Goal: Task Accomplishment & Management: Manage account settings

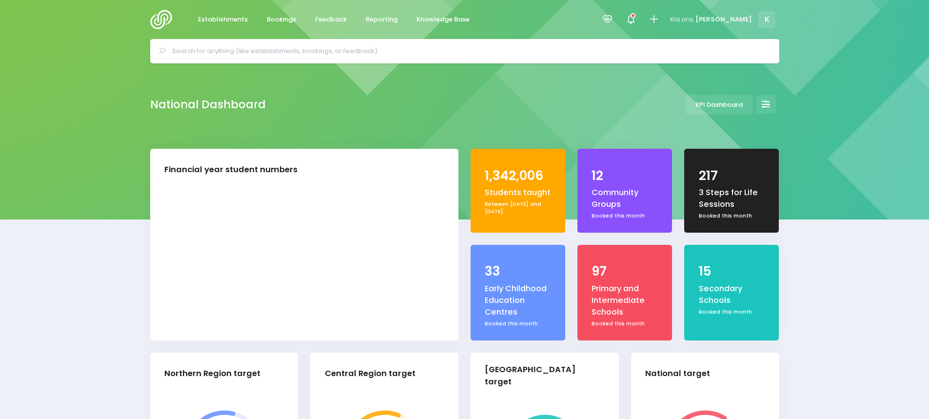
select select "5"
click at [326, 49] on input "text" at bounding box center [468, 51] width 593 height 15
paste input "Ōrākei Montessori Pre-School"
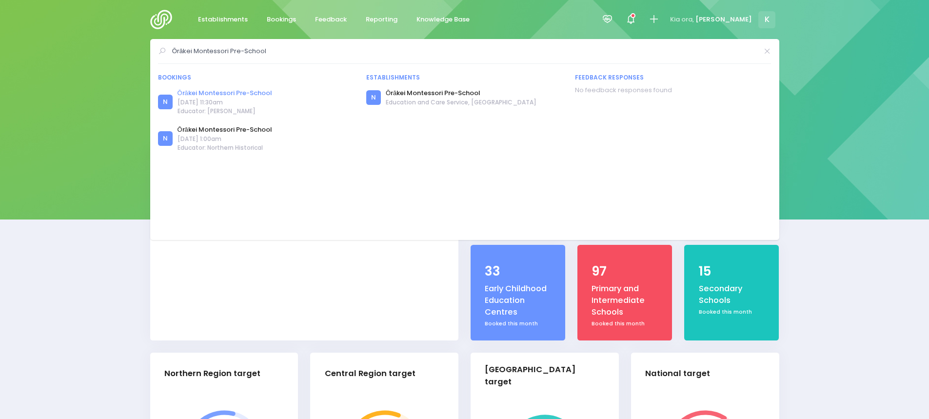
type input "Ōrākei Montessori Pre-School"
click at [257, 91] on link "Ōrākei Montessori Pre-School" at bounding box center [224, 93] width 95 height 10
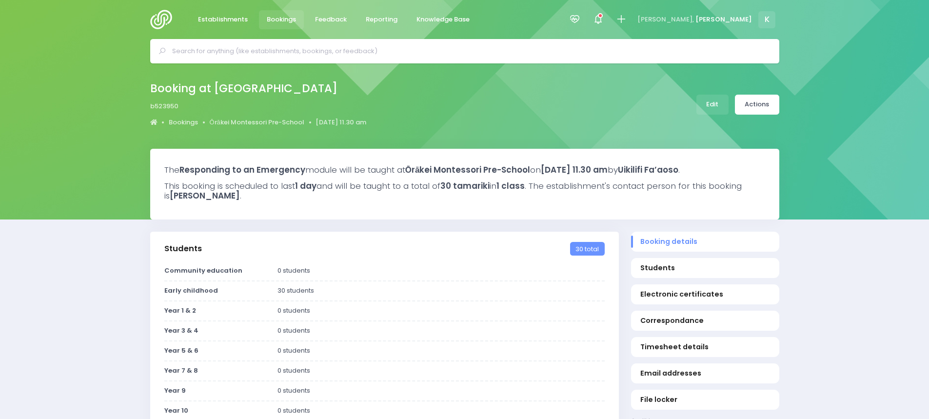
select select "5"
click at [754, 104] on link "Actions" at bounding box center [757, 105] width 44 height 20
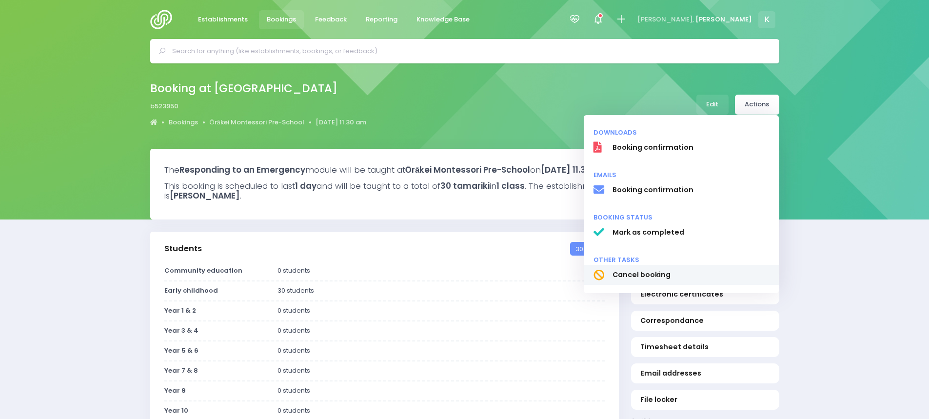
click at [646, 272] on span "Cancel booking" at bounding box center [690, 275] width 157 height 10
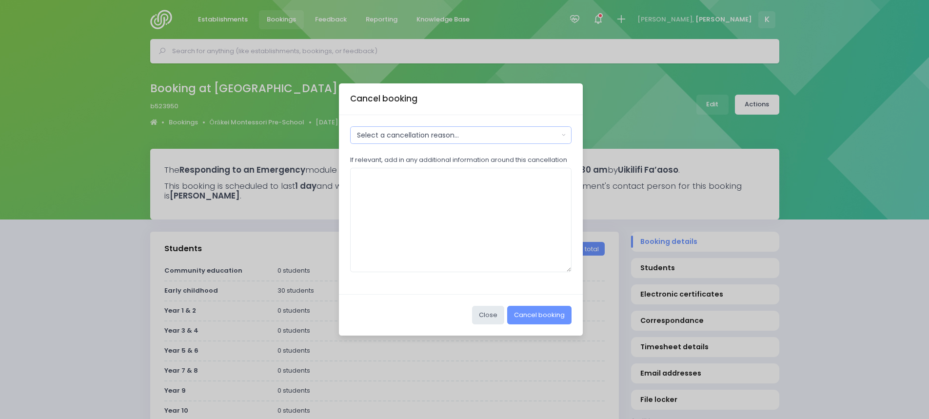
click at [428, 140] on div "Select a cancellation reason..." at bounding box center [458, 135] width 202 height 10
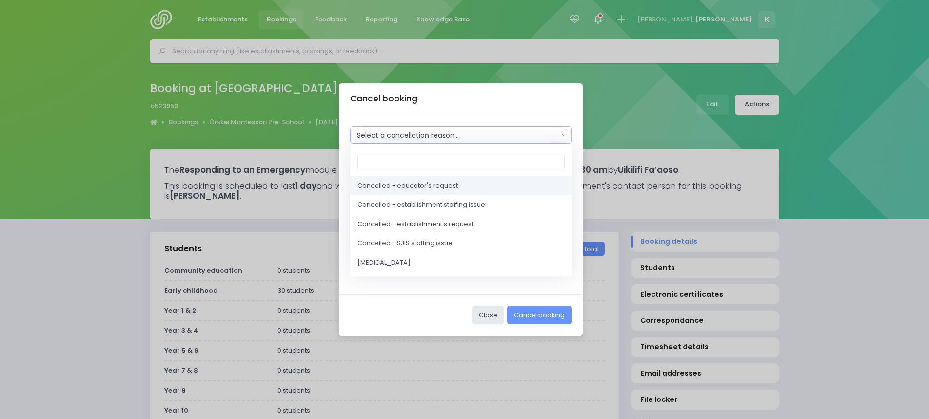
click at [424, 187] on span "Cancelled - educator's request" at bounding box center [407, 186] width 100 height 10
select select "2"
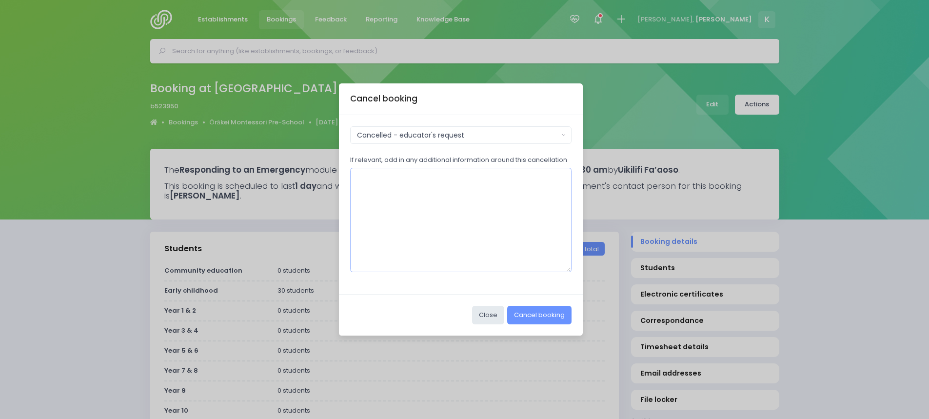
click at [393, 181] on textarea "If relevant, add in any additional information around this cancellation" at bounding box center [461, 220] width 222 height 104
paste textarea "Morning [PERSON_NAME] [PERSON_NAME] contacted for a rebook and they said 9th [D…"
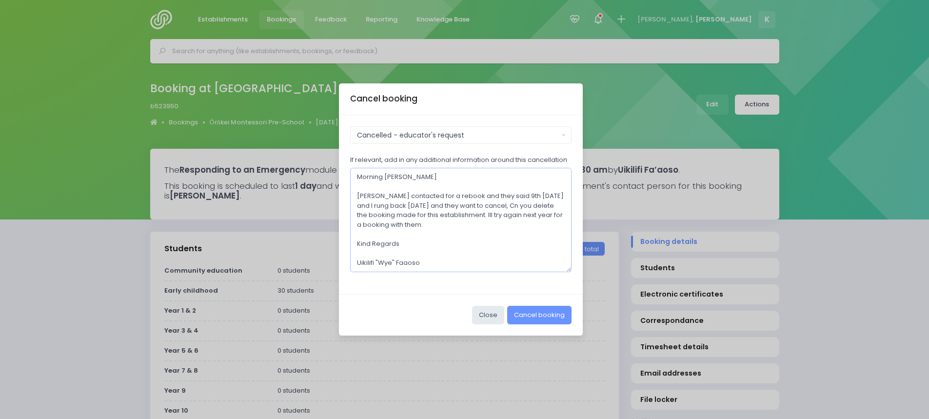
scroll to position [5, 0]
type textarea "Morning [PERSON_NAME] [PERSON_NAME] contacted for a rebook and they said 9th [D…"
click at [543, 319] on button "Cancel booking" at bounding box center [539, 315] width 64 height 19
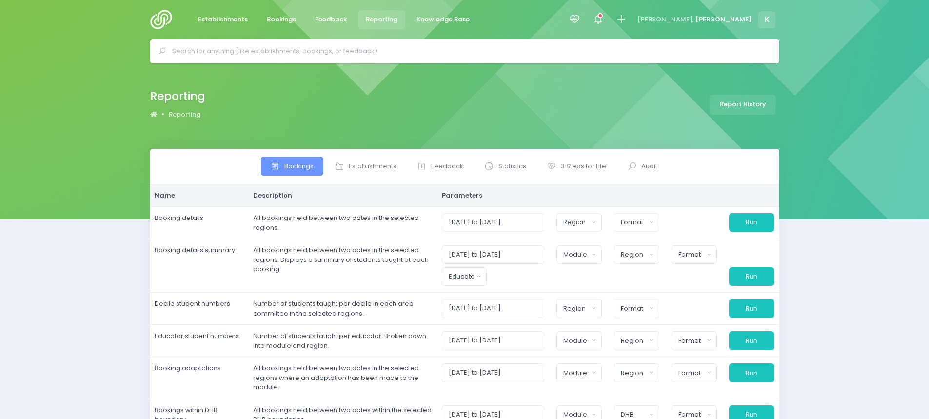
select select
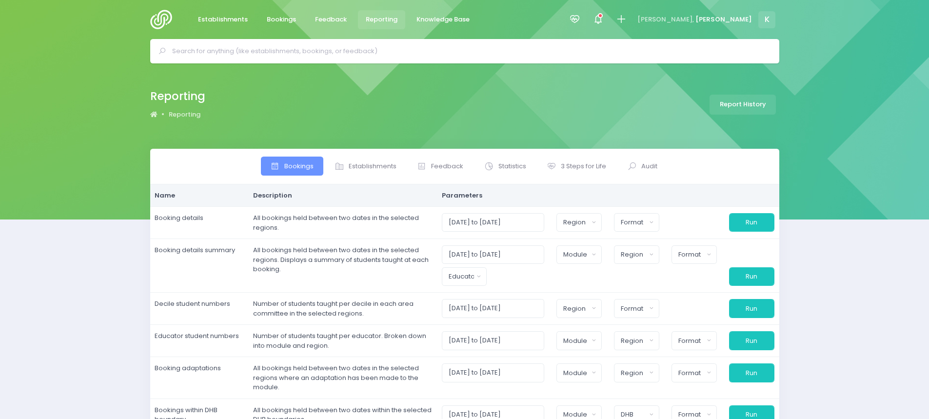
select select
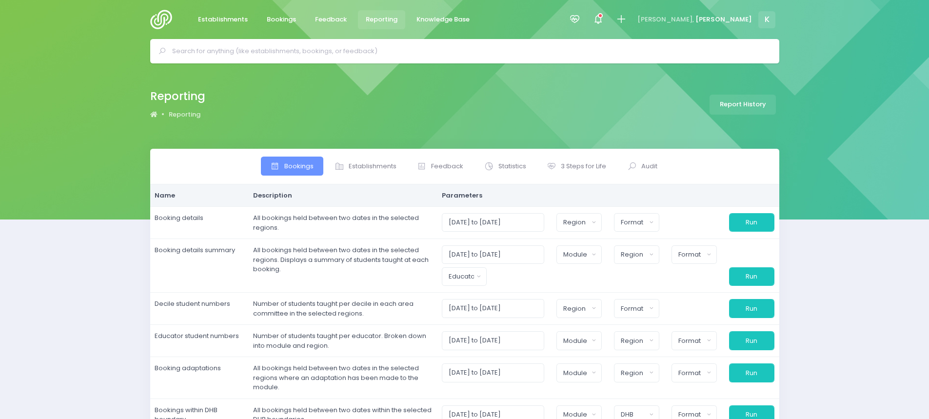
select select
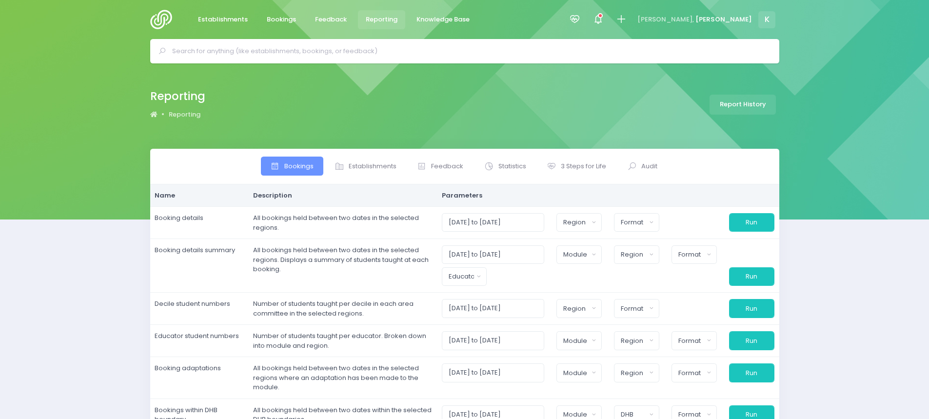
select select
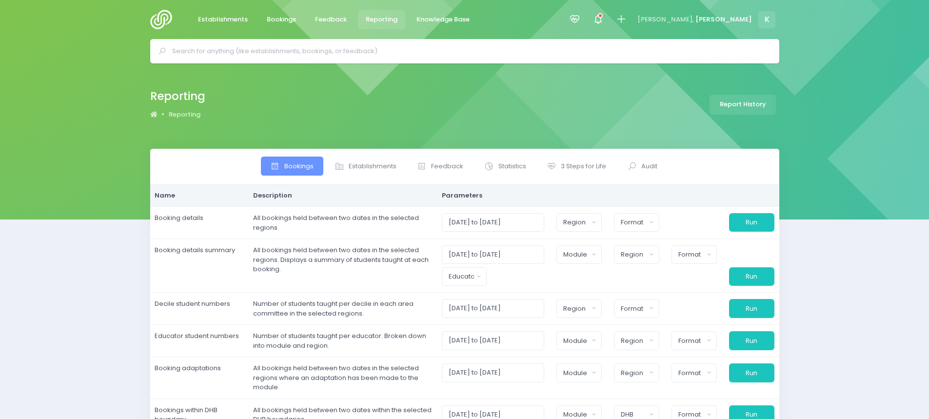
select select
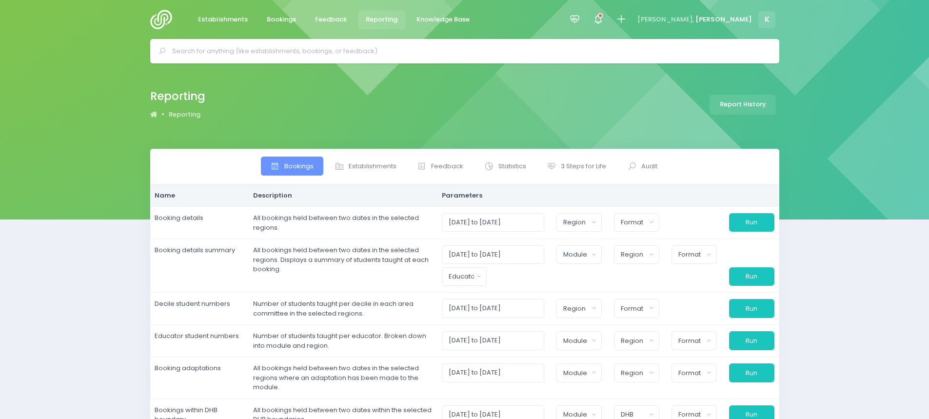
select select
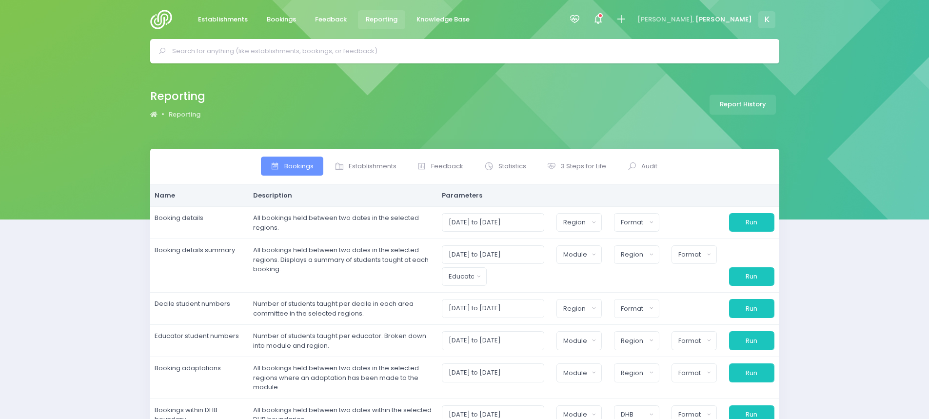
select select
click at [360, 165] on span "Establishments" at bounding box center [373, 166] width 48 height 10
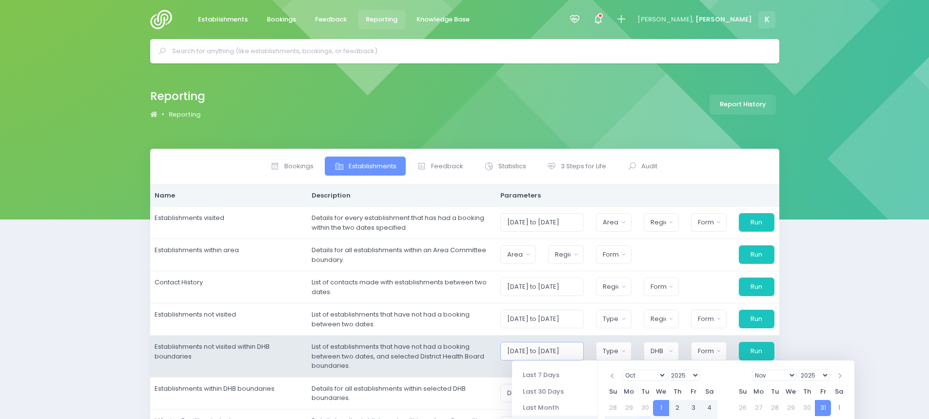
click at [551, 350] on input "01/10/2025 to 31/10/2025" at bounding box center [541, 351] width 83 height 19
type input "01/10/2023 to 31/10/2025"
click at [597, 343] on div "Casual-Education and Care Education and Care Service Homebased Network Hospital…" at bounding box center [613, 351] width 48 height 19
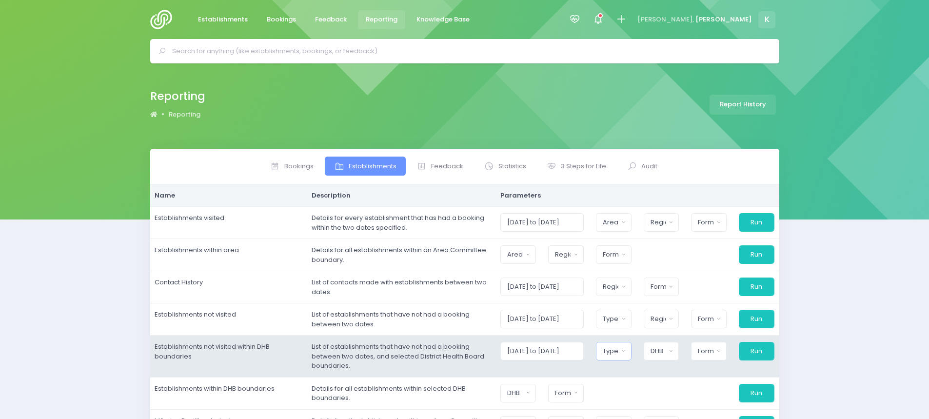
click at [615, 352] on div "Type" at bounding box center [611, 351] width 16 height 10
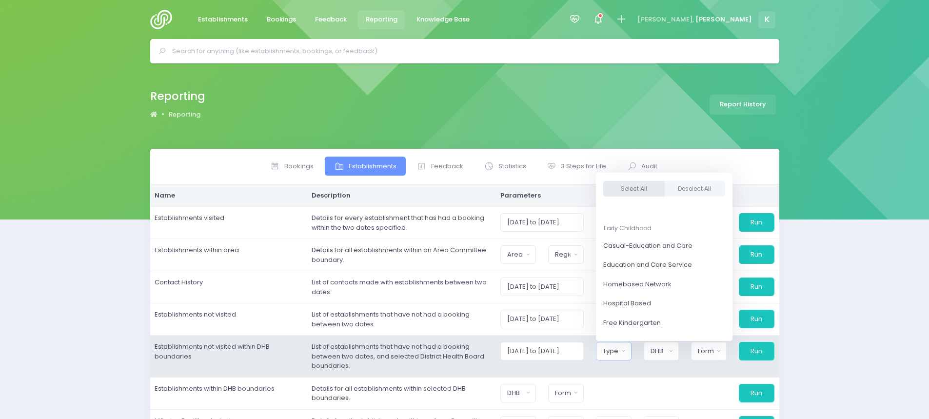
click at [643, 188] on button "Select All" at bounding box center [633, 189] width 61 height 16
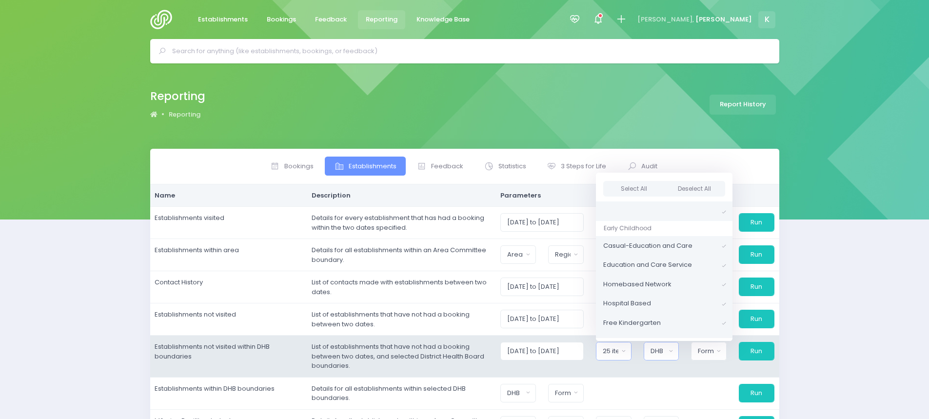
click at [656, 350] on div "DHB" at bounding box center [658, 351] width 16 height 10
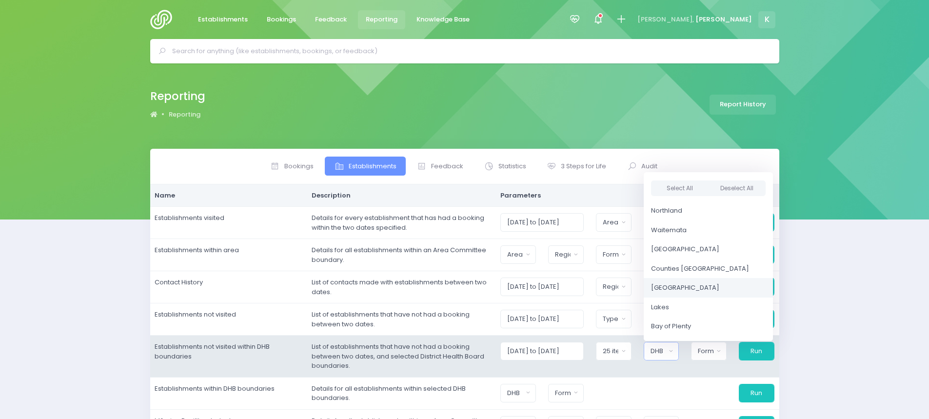
click at [677, 287] on span "Waikato" at bounding box center [685, 288] width 68 height 10
select select "Waikato"
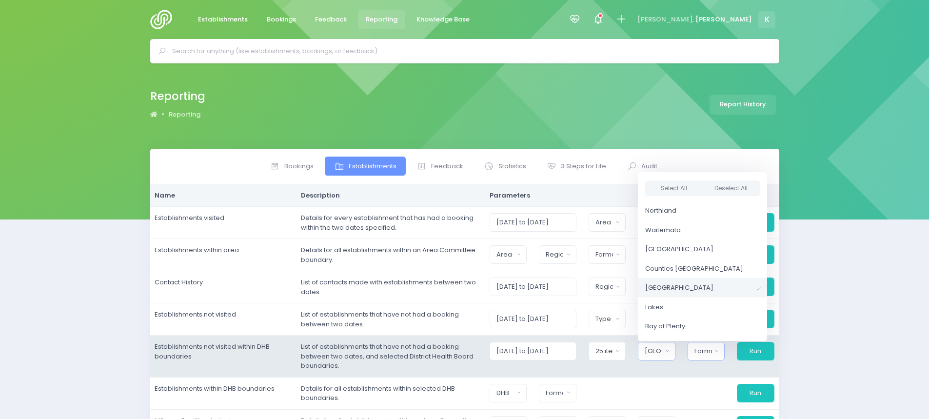
click at [705, 353] on div "Format" at bounding box center [703, 351] width 18 height 10
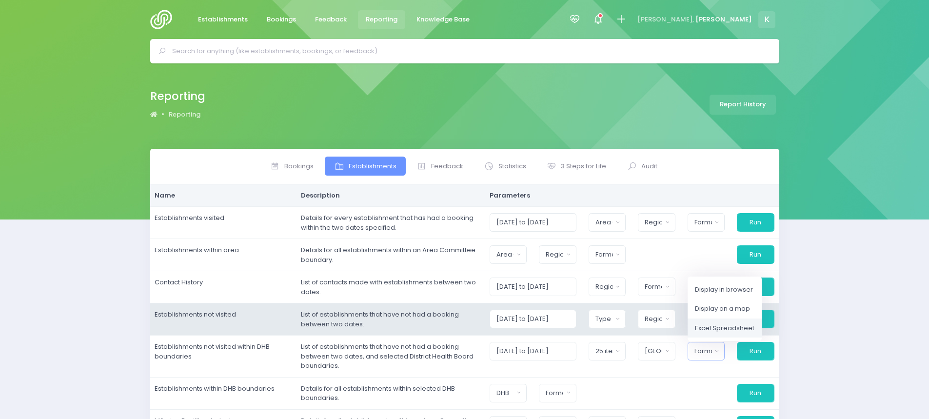
drag, startPoint x: 712, startPoint y: 328, endPoint x: 718, endPoint y: 328, distance: 5.4
click at [713, 328] on span "Excel Spreadsheet" at bounding box center [724, 328] width 59 height 10
select select "excel"
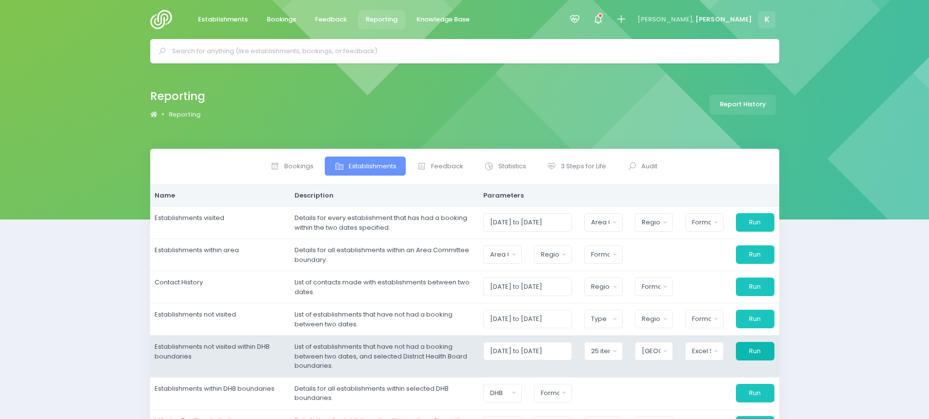
click at [757, 346] on button "Run" at bounding box center [755, 351] width 39 height 19
